Goal: Information Seeking & Learning: Find specific page/section

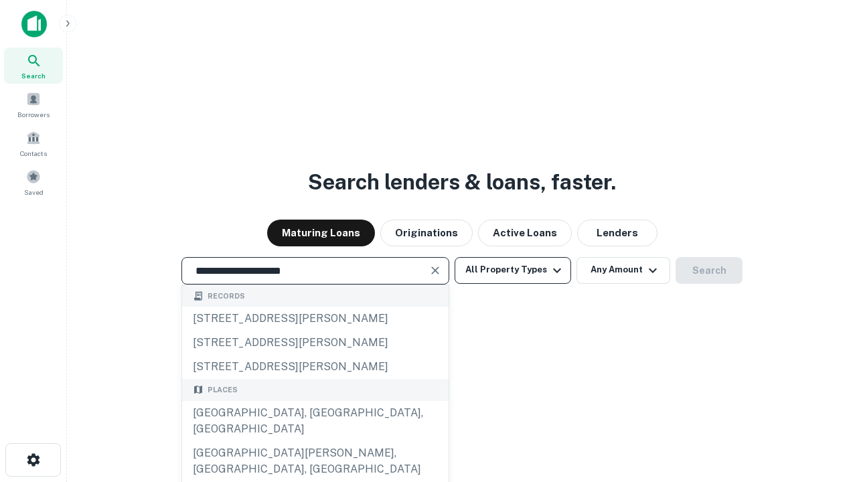
click at [315, 441] on div "[GEOGRAPHIC_DATA], [GEOGRAPHIC_DATA], [GEOGRAPHIC_DATA]" at bounding box center [315, 421] width 266 height 40
click at [513, 270] on button "All Property Types" at bounding box center [513, 270] width 116 height 27
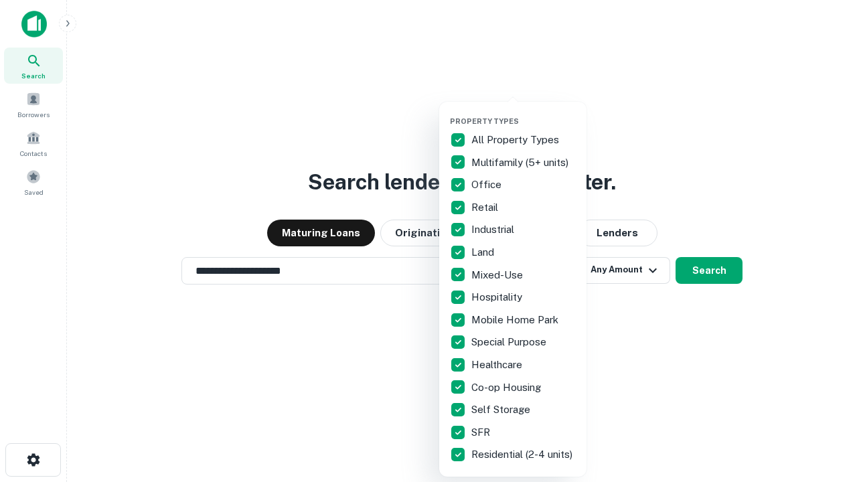
type input "**********"
click at [523, 112] on button "button" at bounding box center [523, 112] width 147 height 1
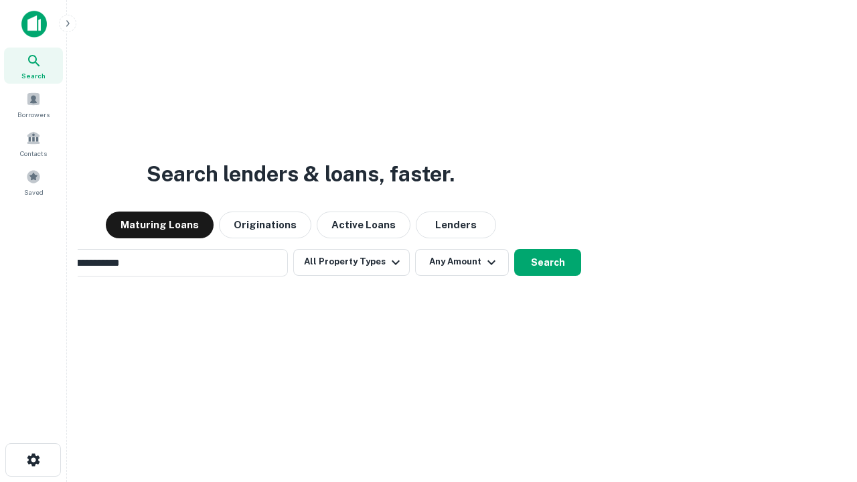
scroll to position [21, 0]
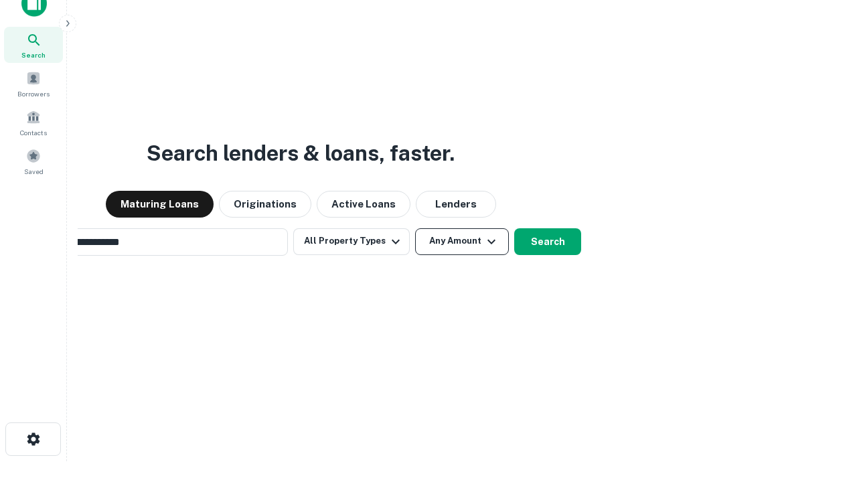
click at [415, 228] on button "Any Amount" at bounding box center [462, 241] width 94 height 27
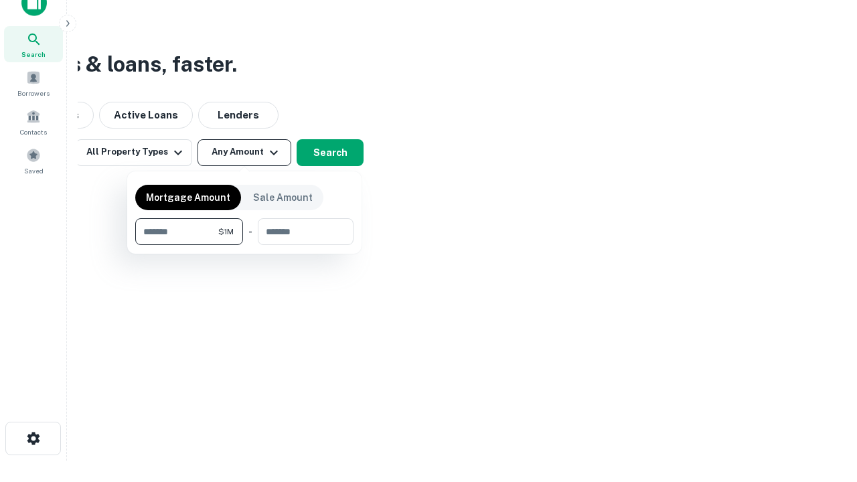
type input "*******"
click at [244, 245] on button "button" at bounding box center [244, 245] width 218 height 1
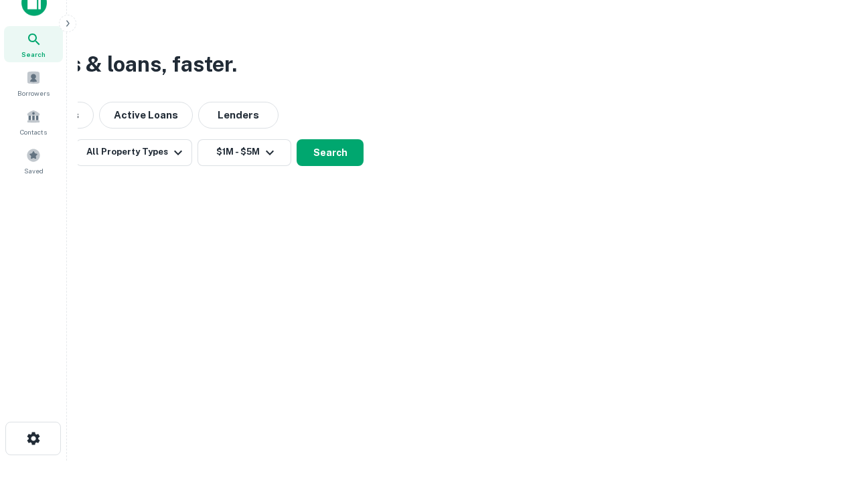
scroll to position [8, 247]
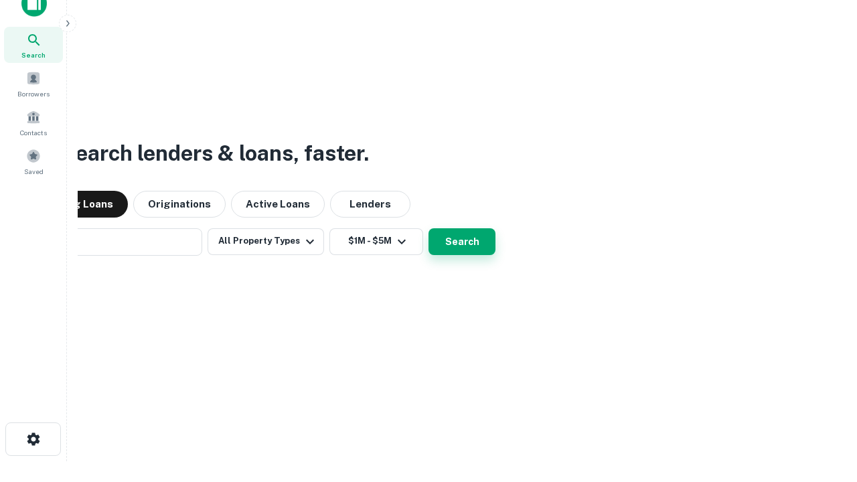
click at [428, 228] on button "Search" at bounding box center [461, 241] width 67 height 27
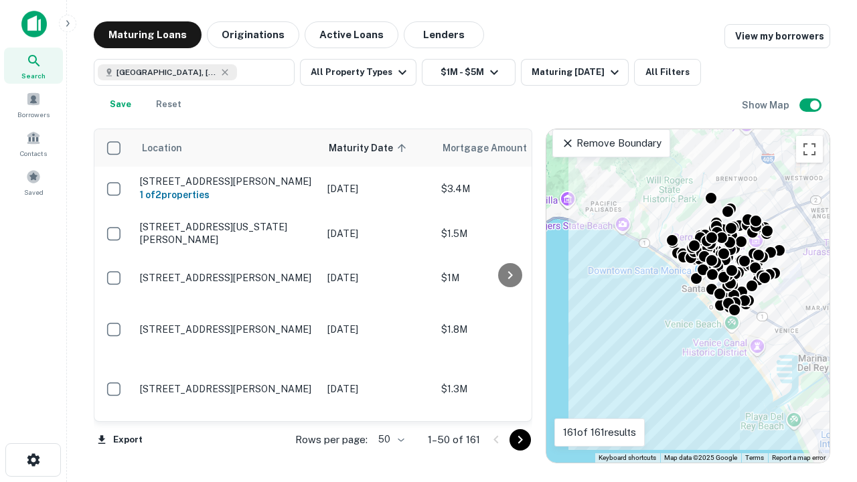
click at [389, 439] on body "Search Borrowers Contacts Saved Maturing Loans Originations Active Loans Lender…" at bounding box center [428, 241] width 857 height 482
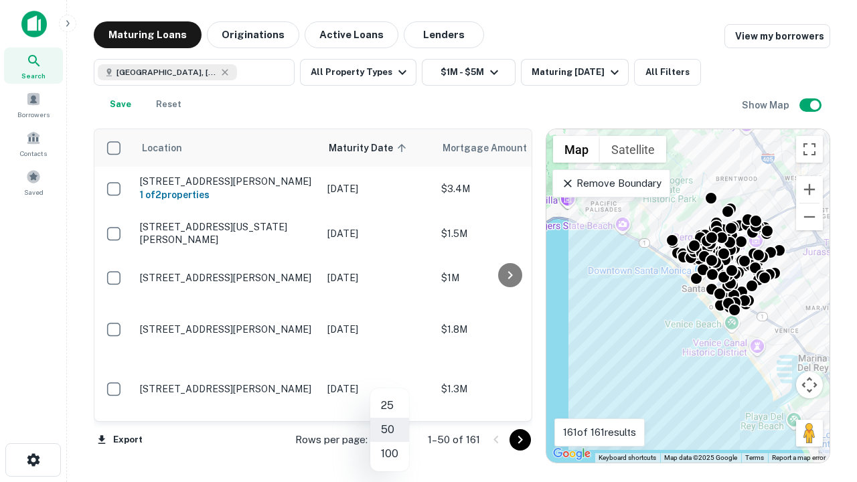
click at [390, 406] on li "25" at bounding box center [389, 406] width 39 height 24
